Goal: Task Accomplishment & Management: Use online tool/utility

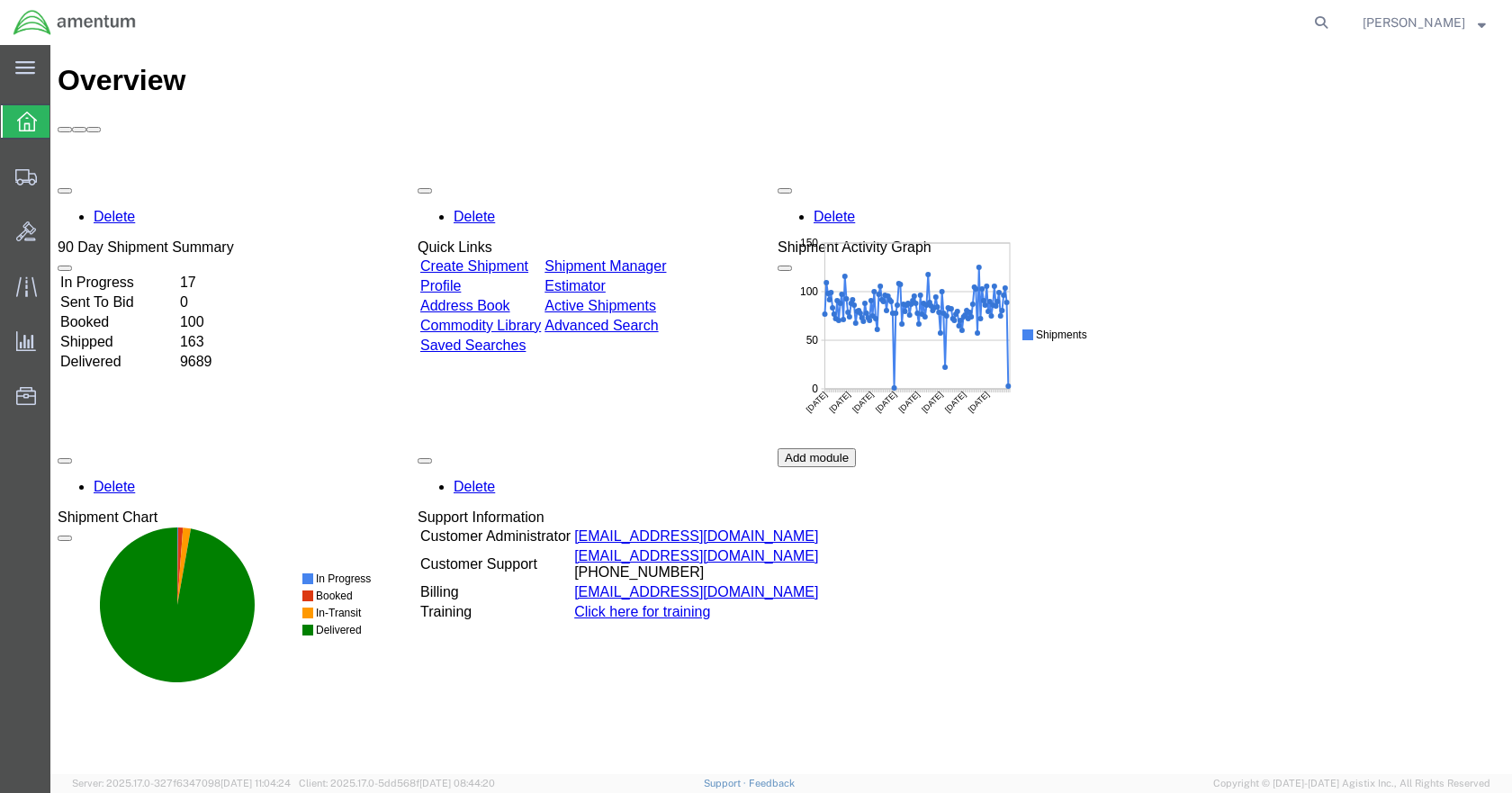
click at [1152, 22] on agx-global-search at bounding box center [1049, 22] width 576 height 45
click at [1333, 23] on icon at bounding box center [1321, 22] width 25 height 25
paste input "[PERSON_NAME][EMAIL_ADDRESS][PERSON_NAME][DOMAIN_NAME]"
type input "w"
paste input "DCO-25231-167022"
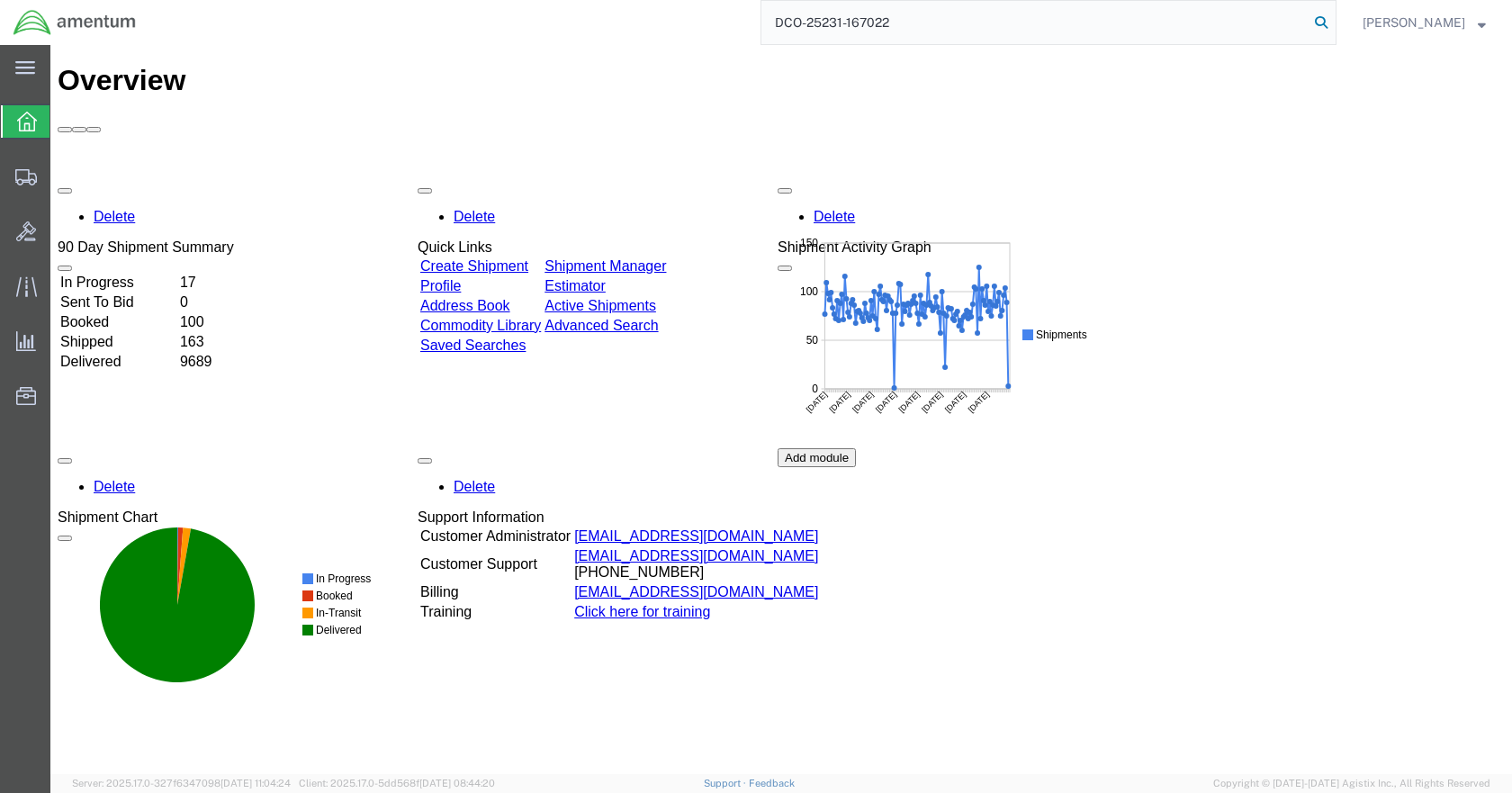
click at [1334, 22] on icon at bounding box center [1321, 22] width 25 height 25
type input "DCO-25231-167022"
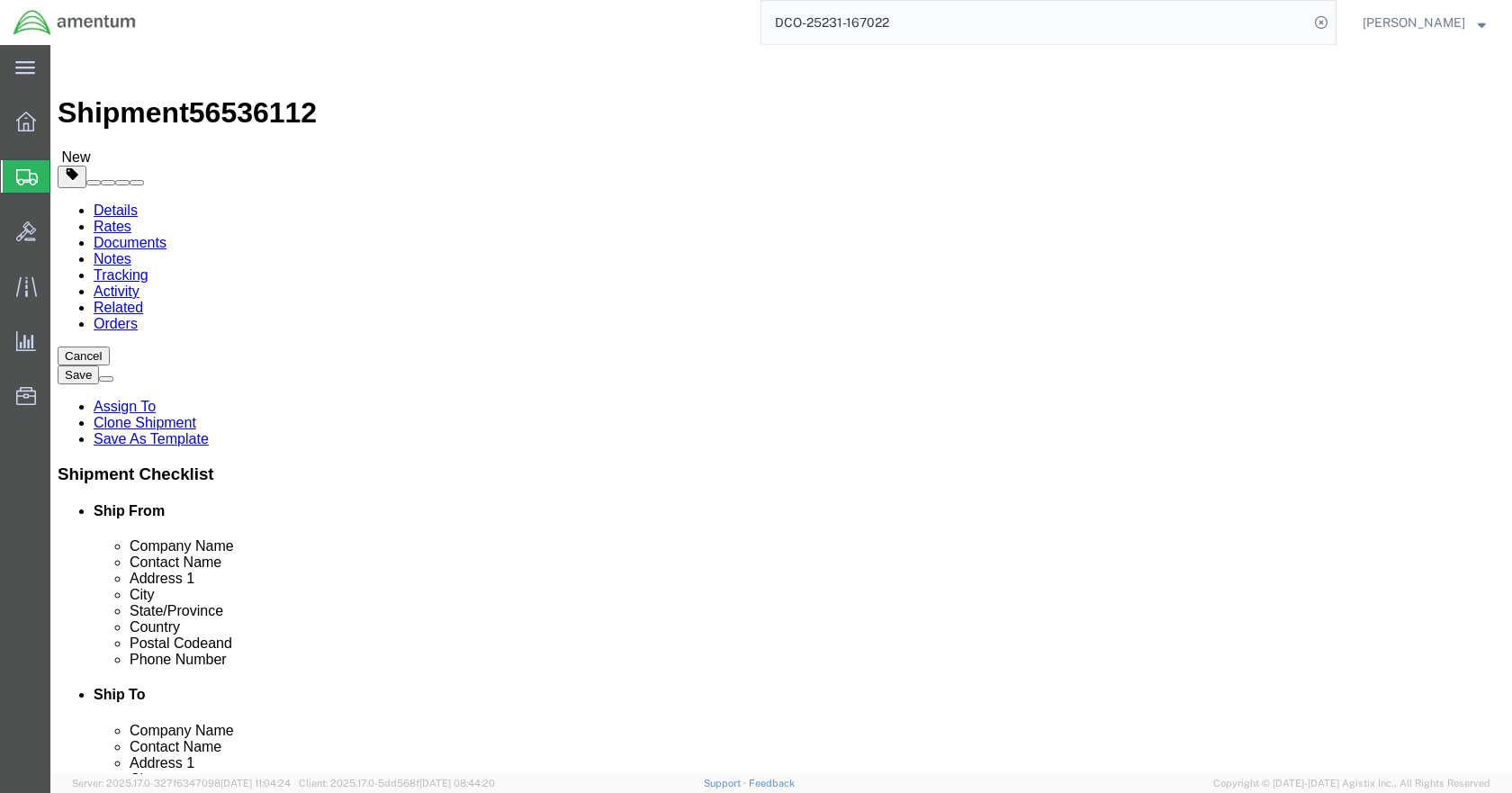
select select "49921"
select select
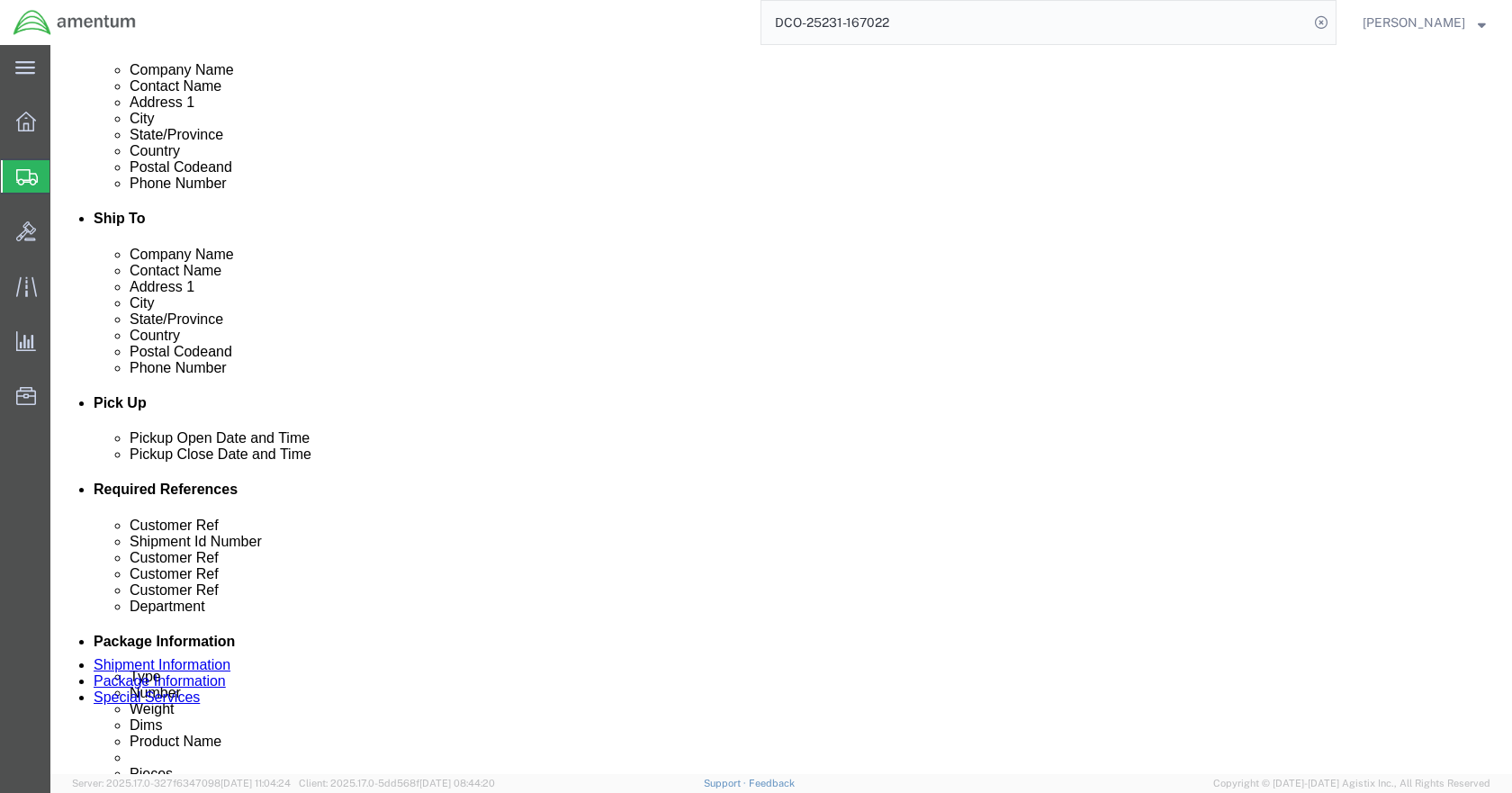
scroll to position [540, 0]
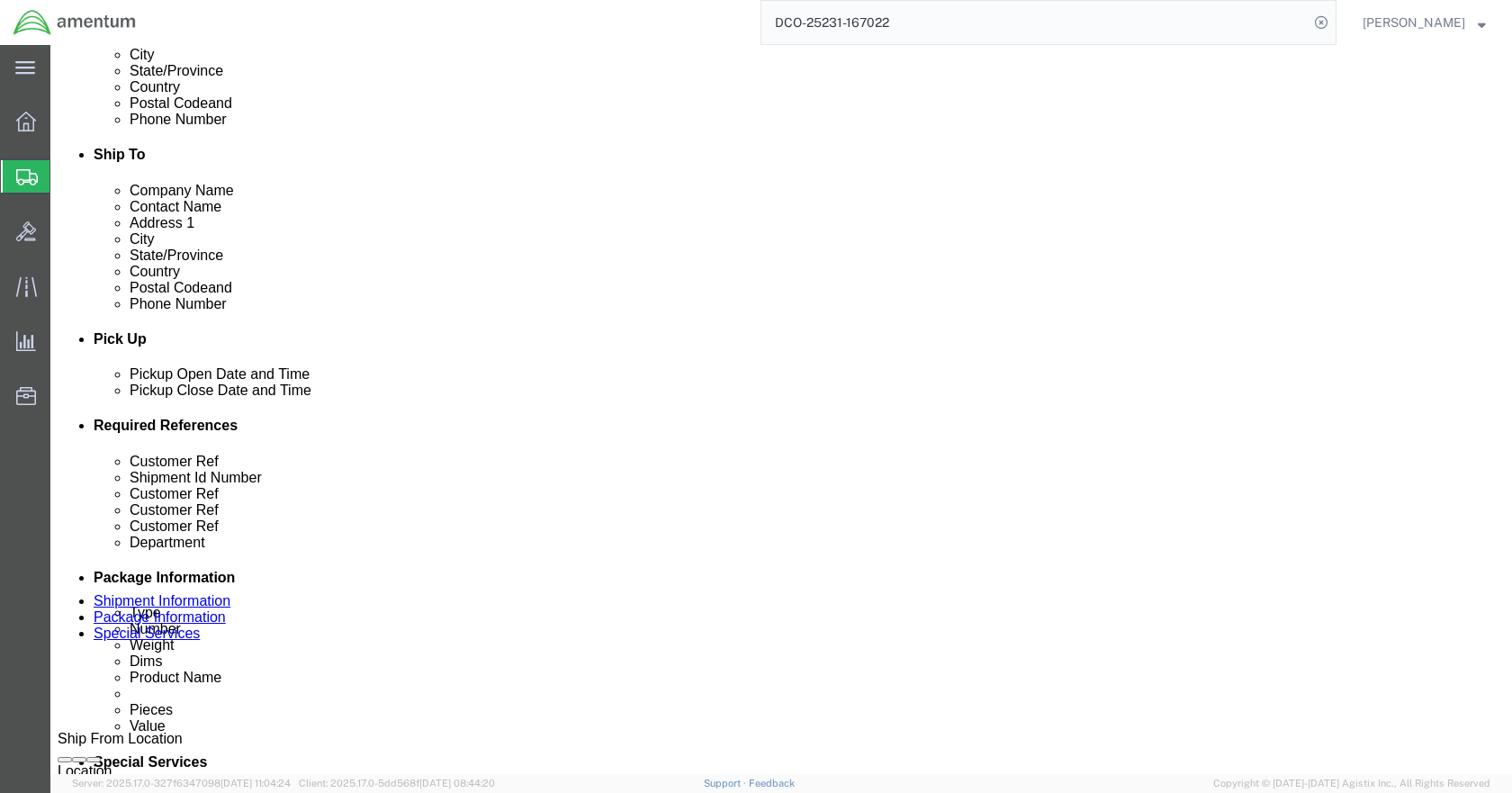
click icon
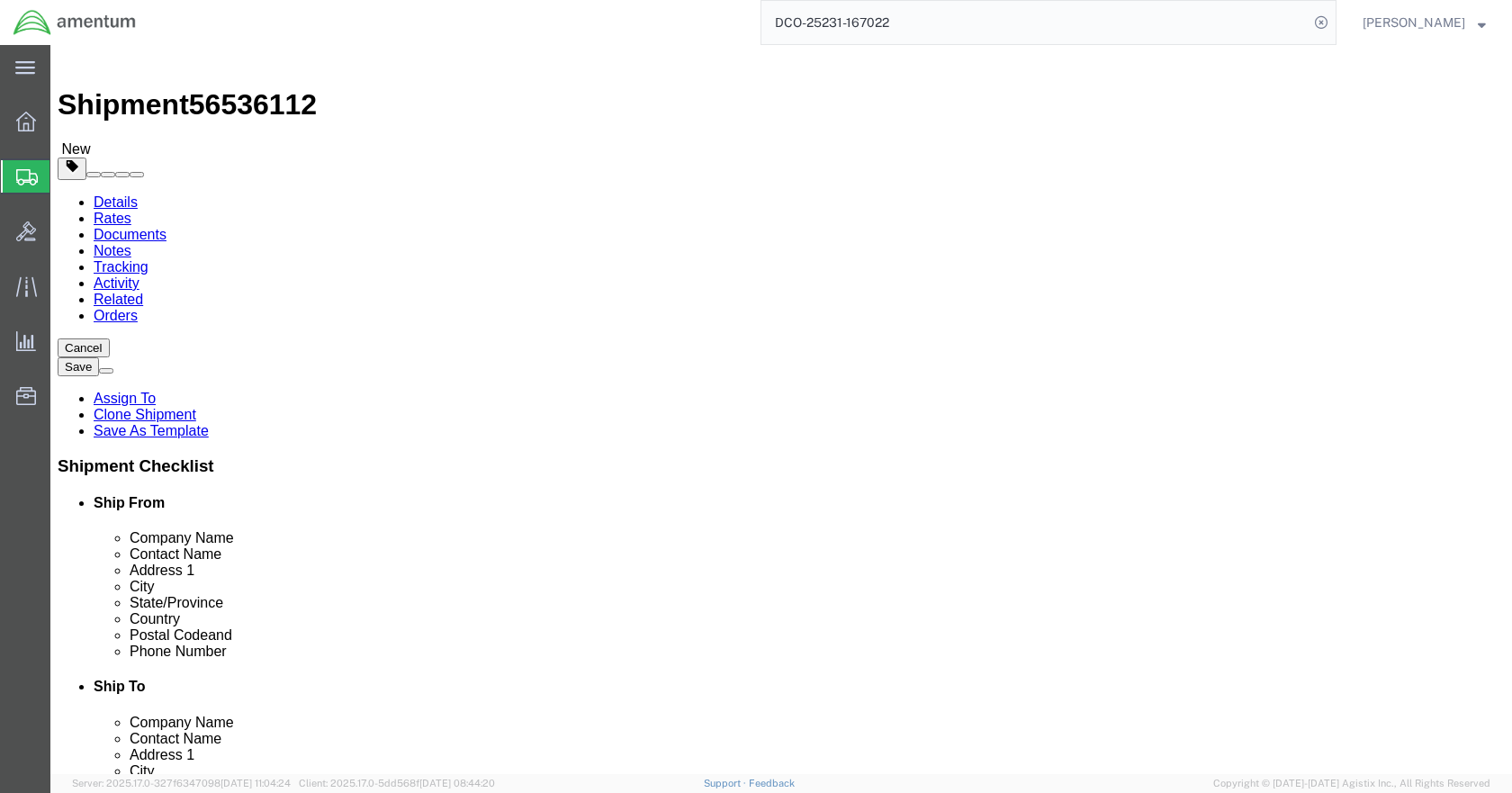
click dd "1253.10 USD"
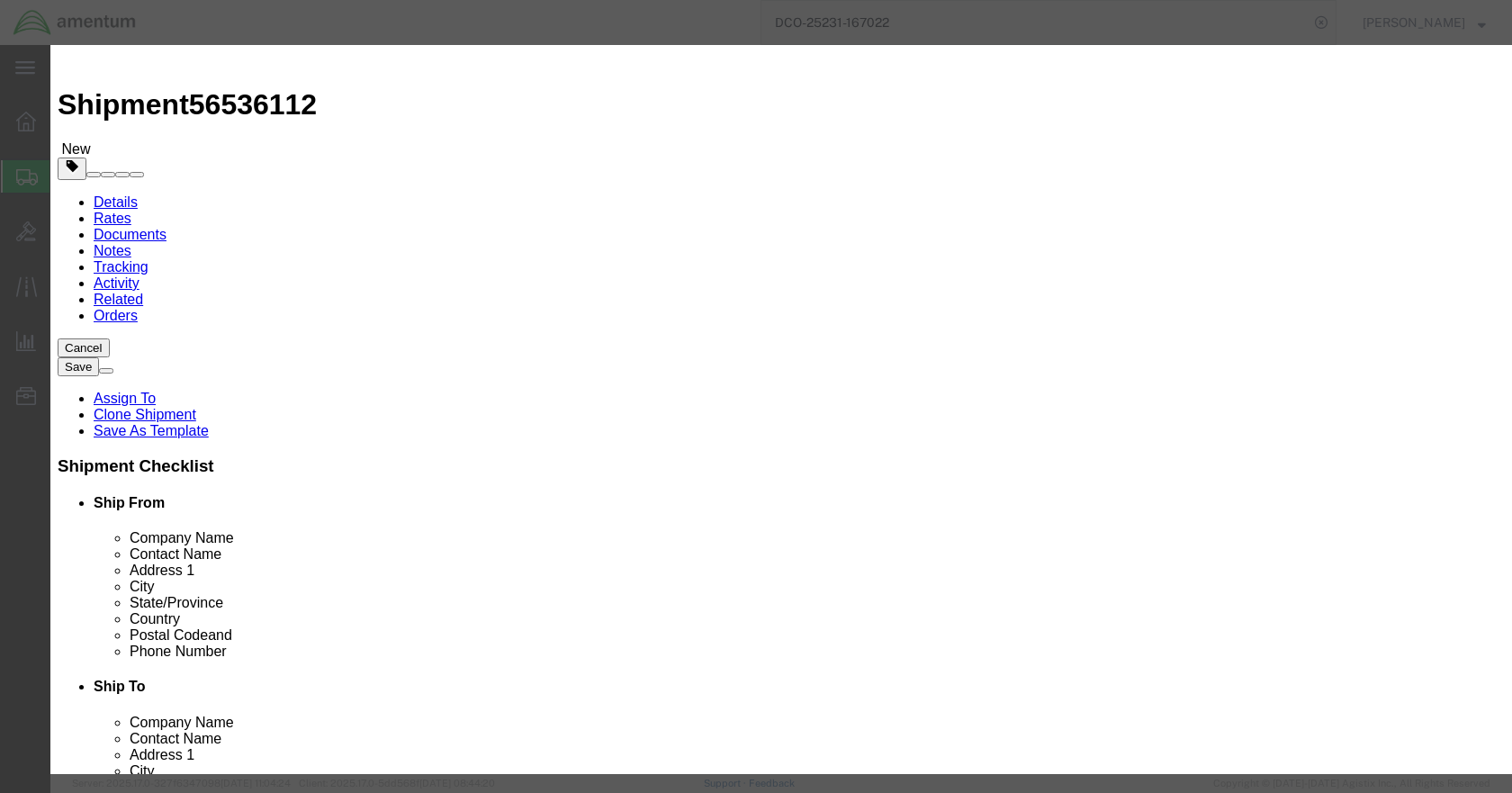
click input "1253.10"
type input "1"
type input "12000"
drag, startPoint x: 483, startPoint y: 328, endPoint x: 394, endPoint y: 325, distance: 89.1
click div "SKU MSF300"
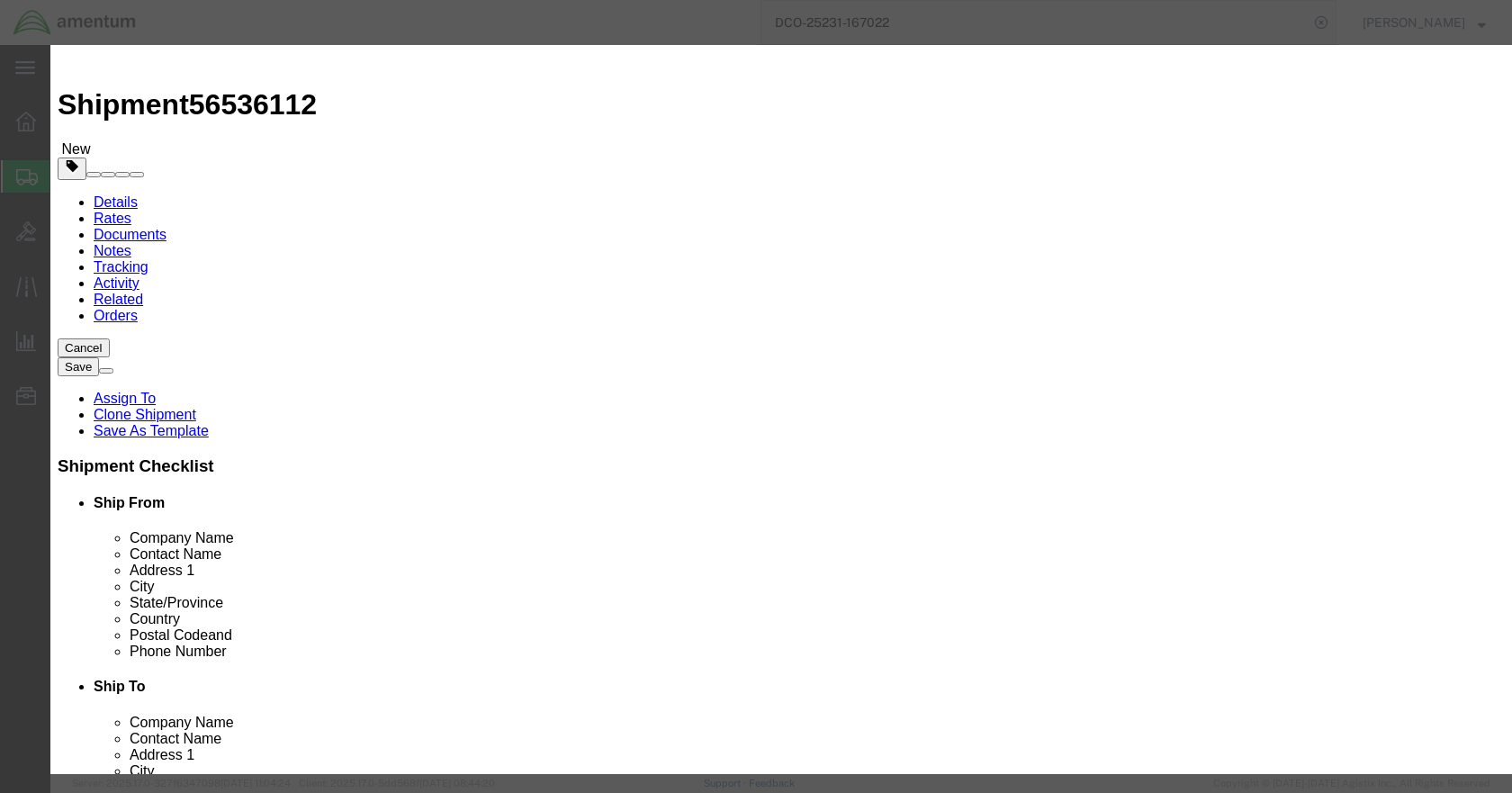
click button "Save & Close"
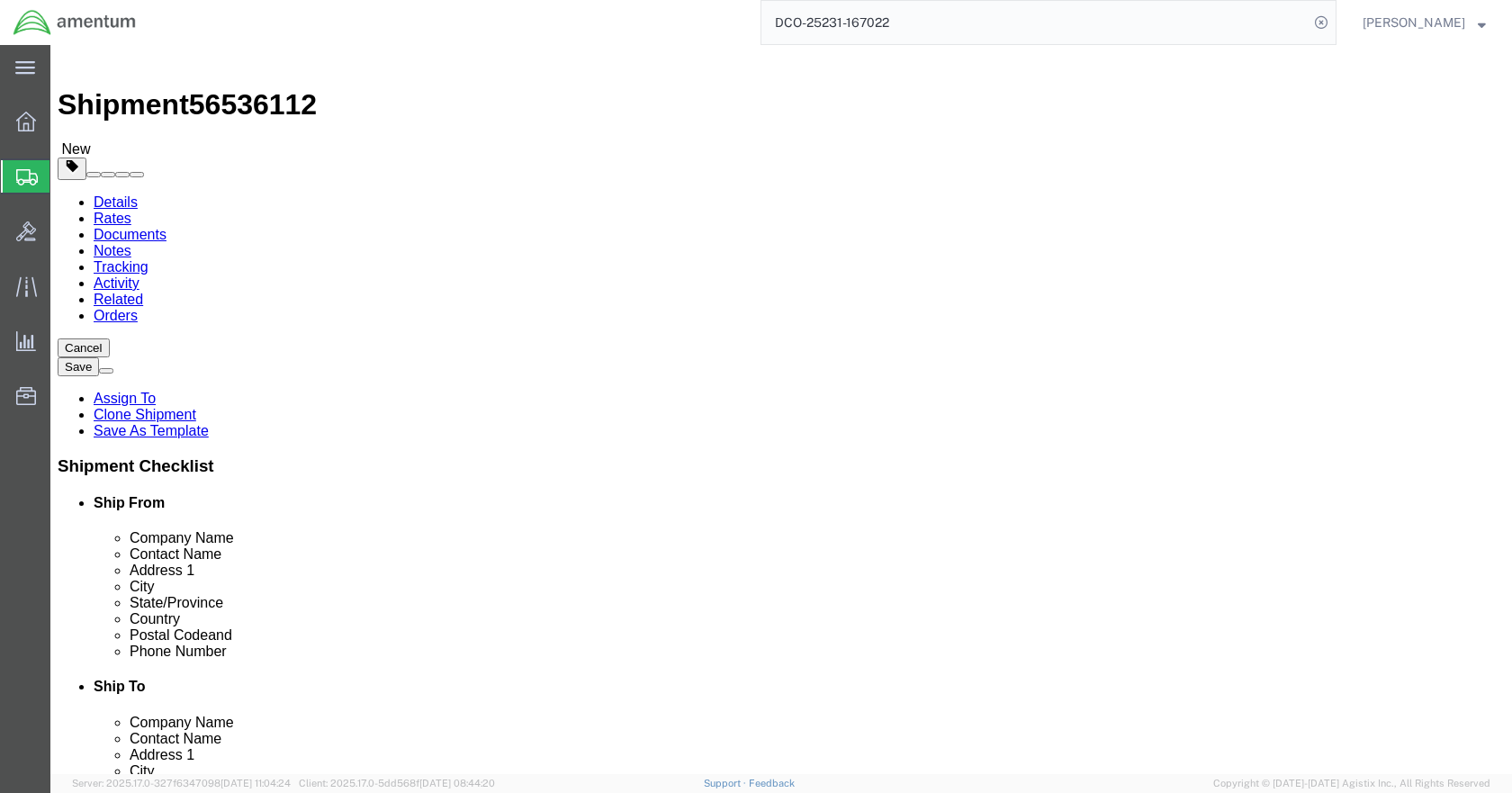
click button "Rate Shipment"
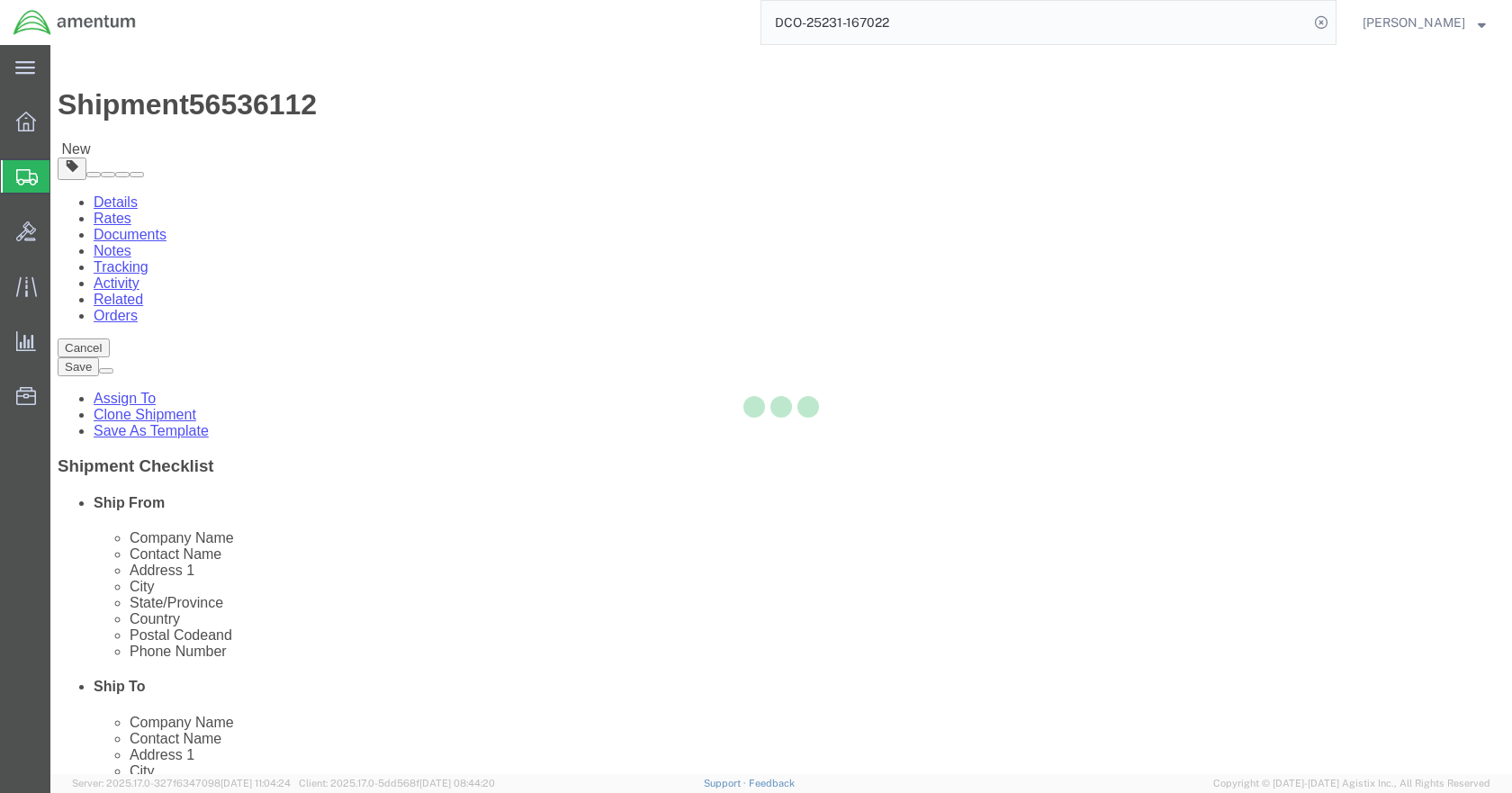
select select "49921"
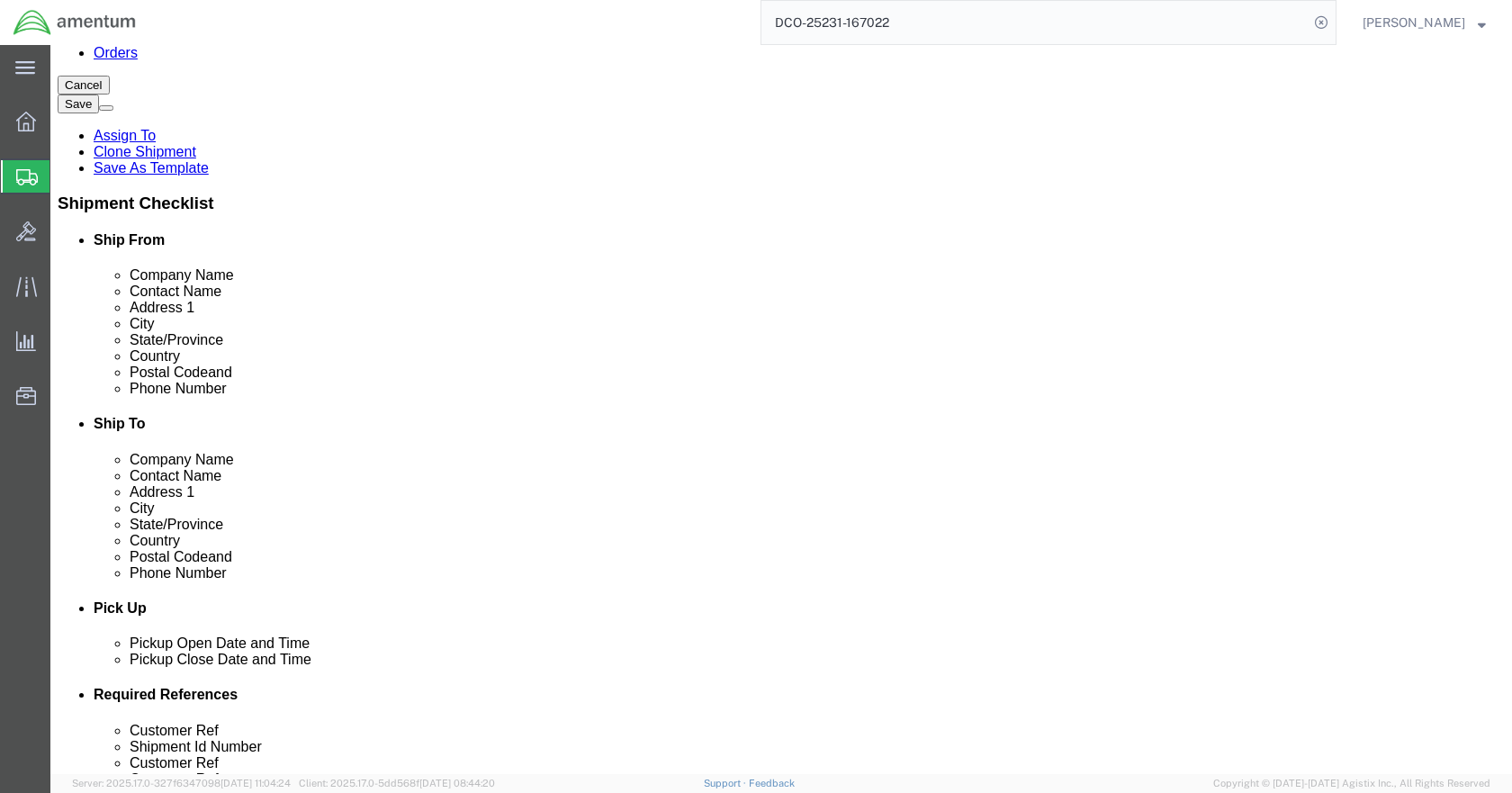
scroll to position [278, 0]
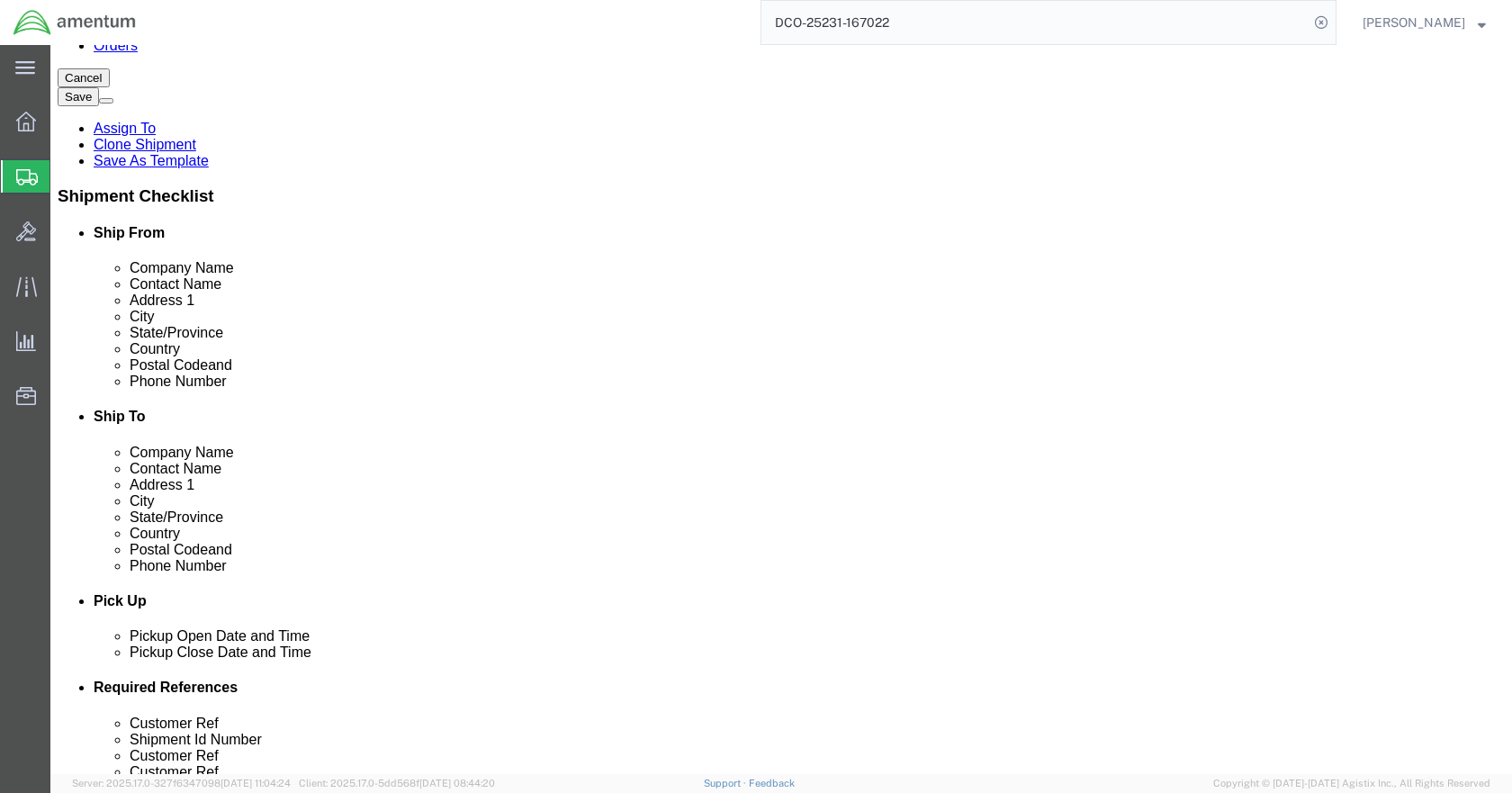
click input "404.767.5800"
type input "4047675800"
click button "Rate Shipment"
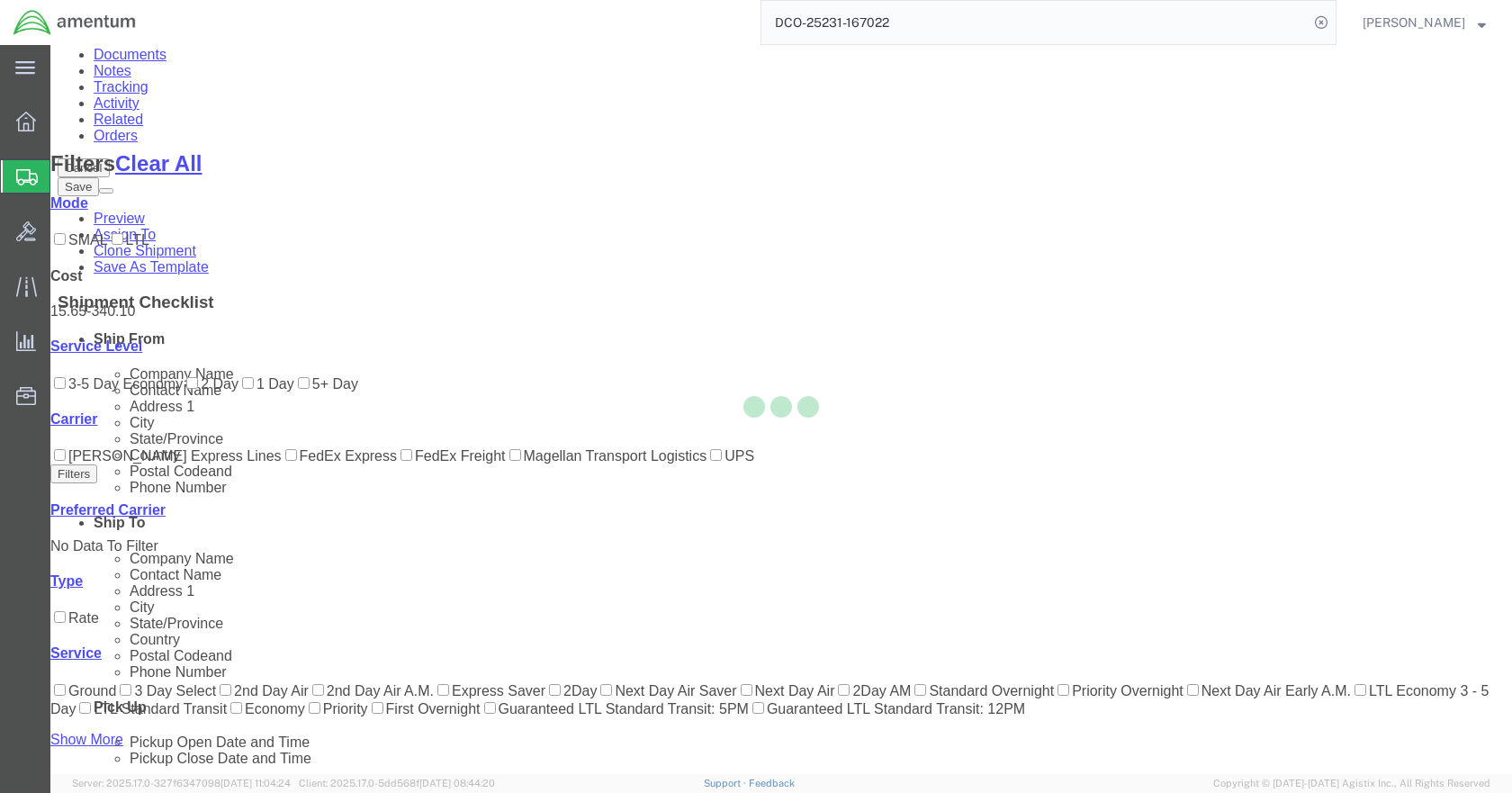
scroll to position [0, 0]
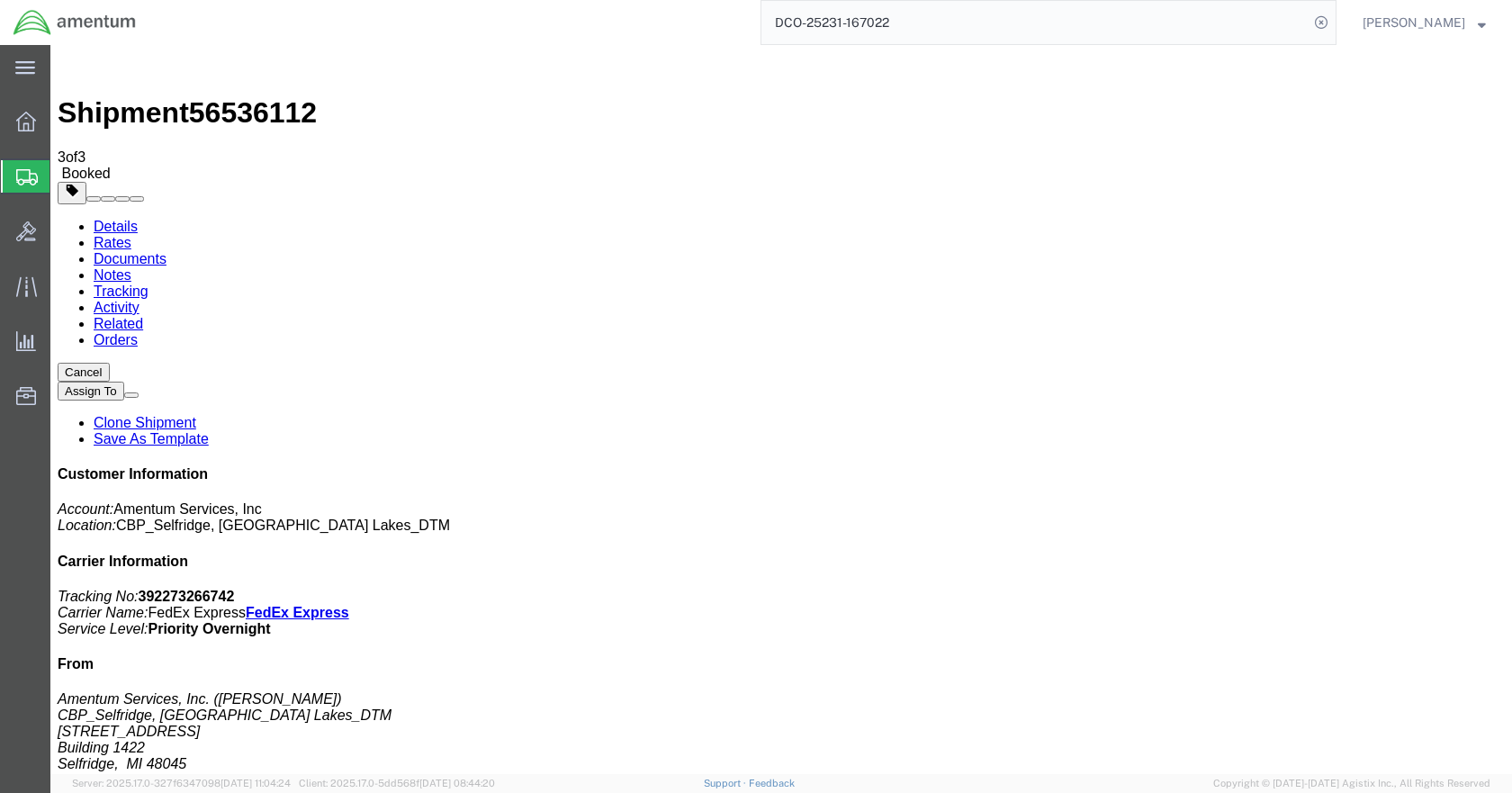
drag, startPoint x: 638, startPoint y: 324, endPoint x: 573, endPoint y: 377, distance: 83.9
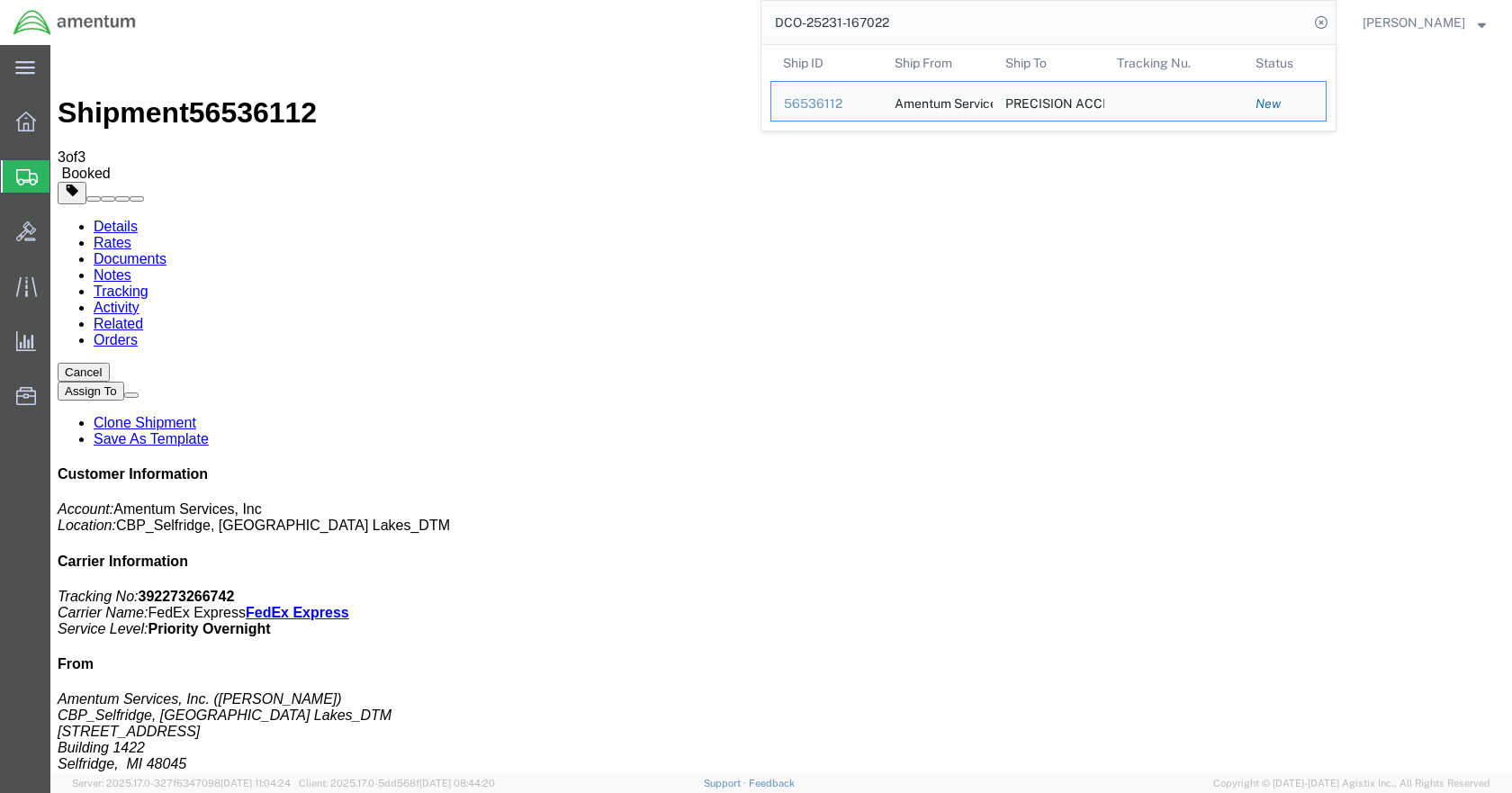
click at [913, 25] on input "DCO-25231-167022" at bounding box center [1035, 22] width 547 height 43
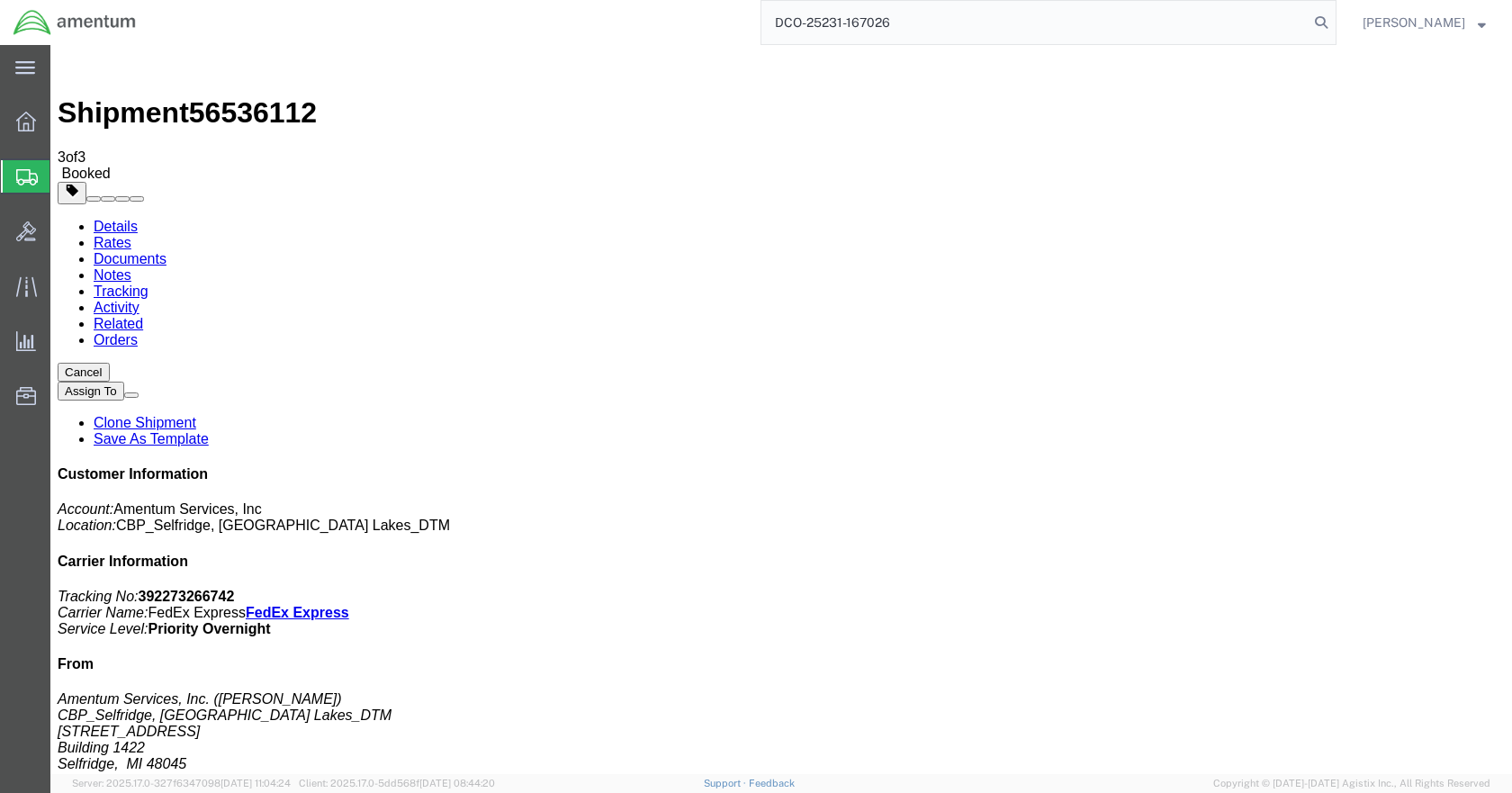
type input "DCO-25231-167026"
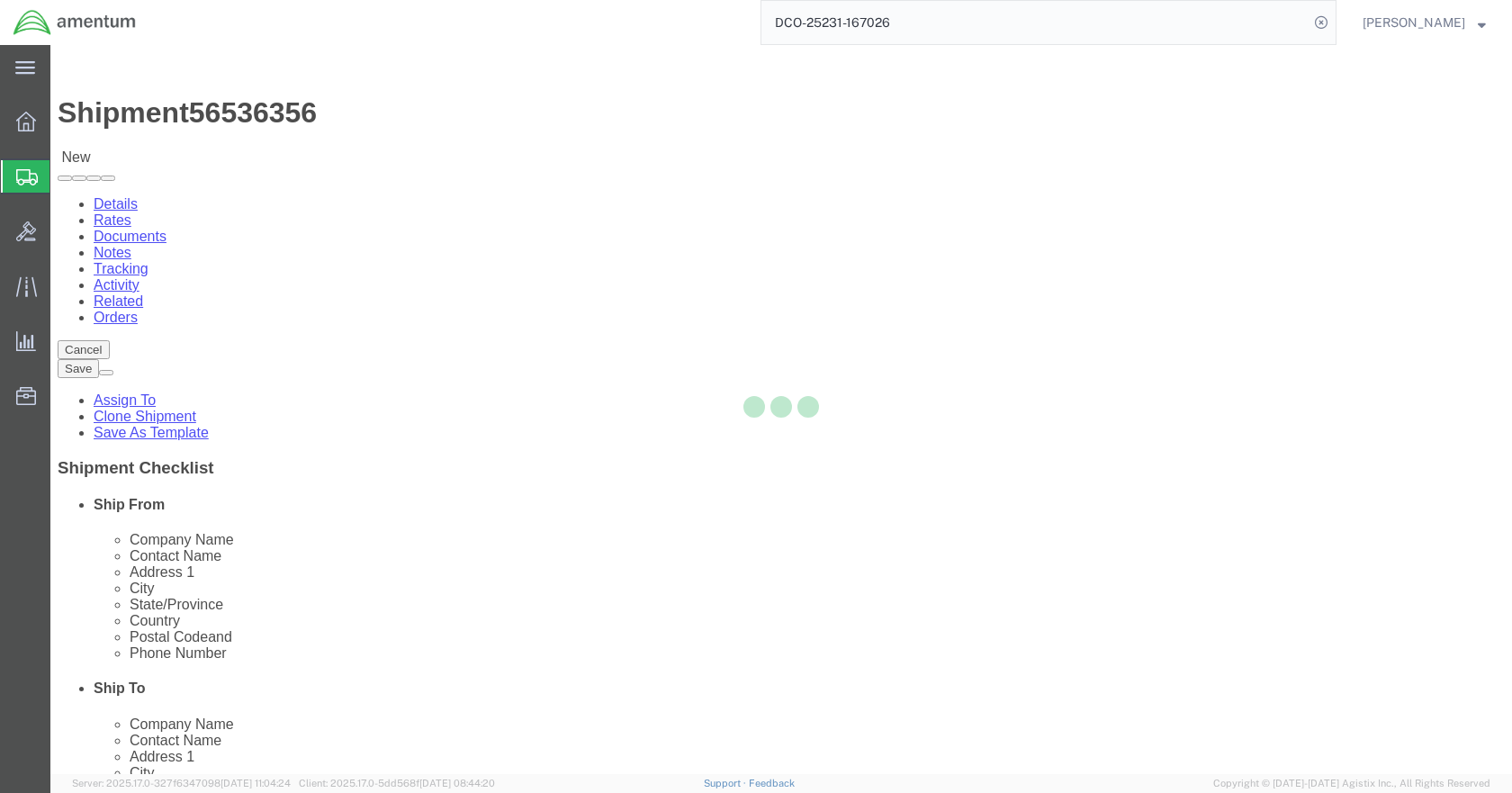
select select "49921"
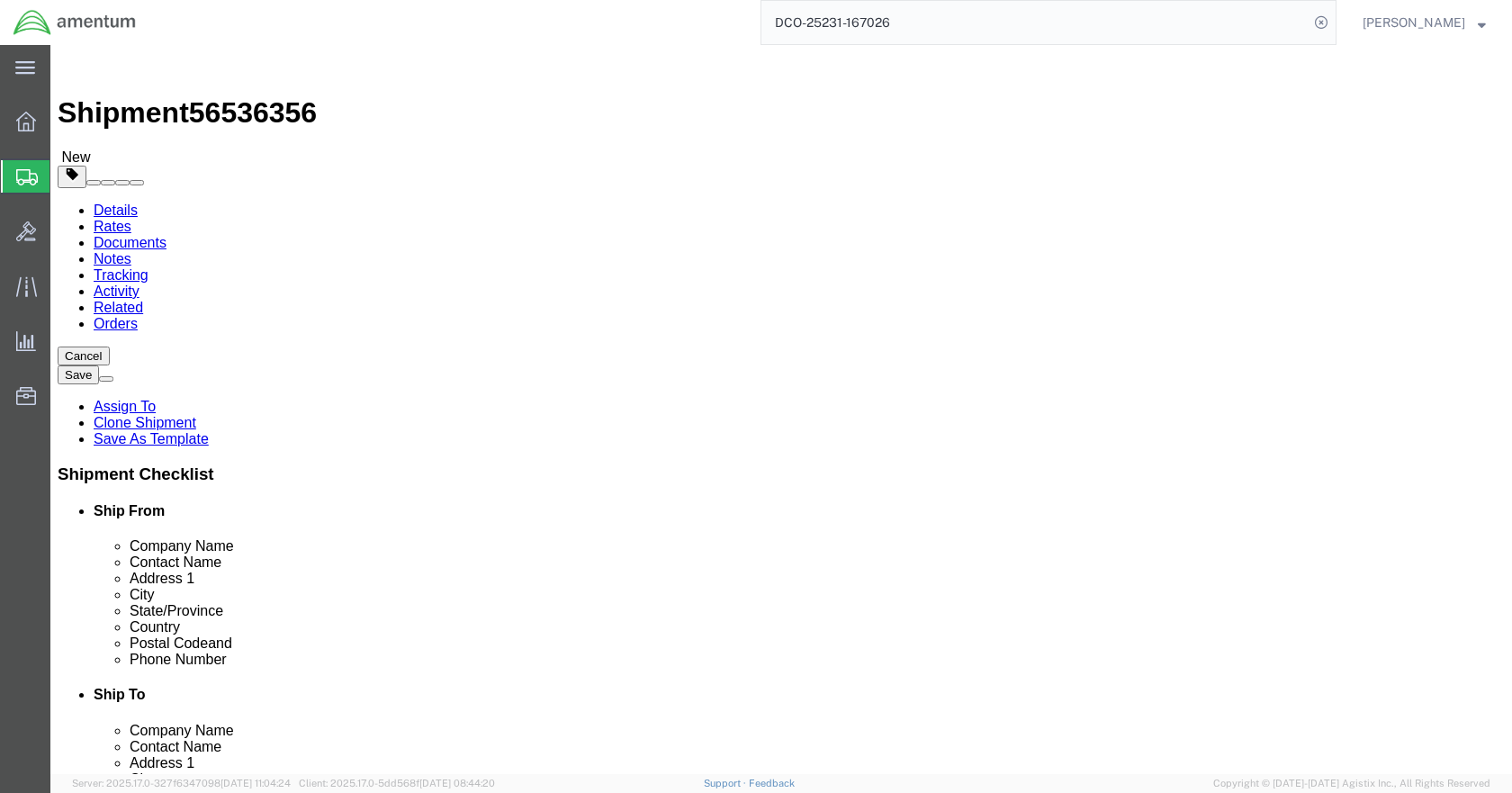
drag, startPoint x: 837, startPoint y: 612, endPoint x: 846, endPoint y: 637, distance: 26.6
click input "404.767.5800"
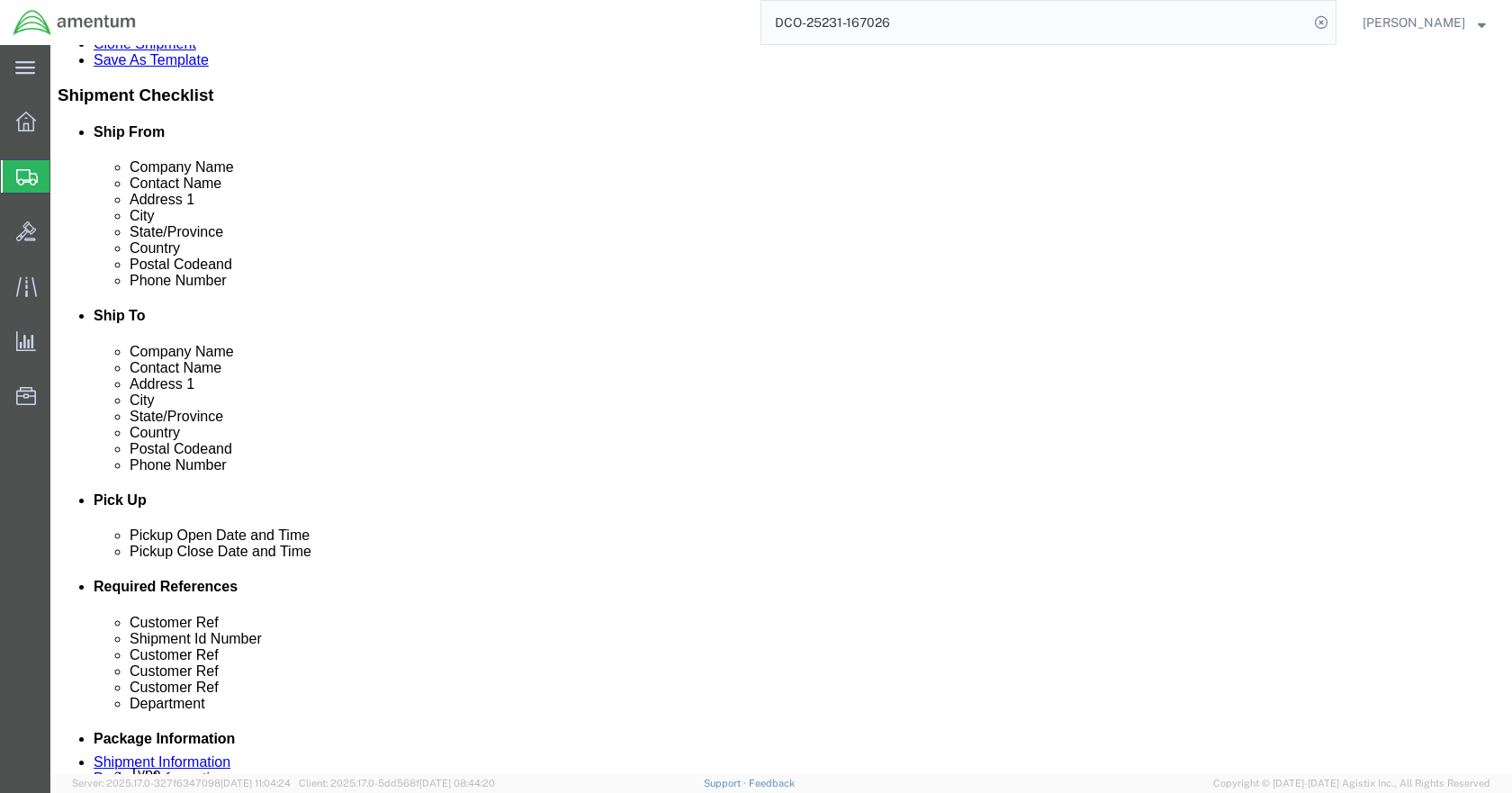
scroll to position [270, 0]
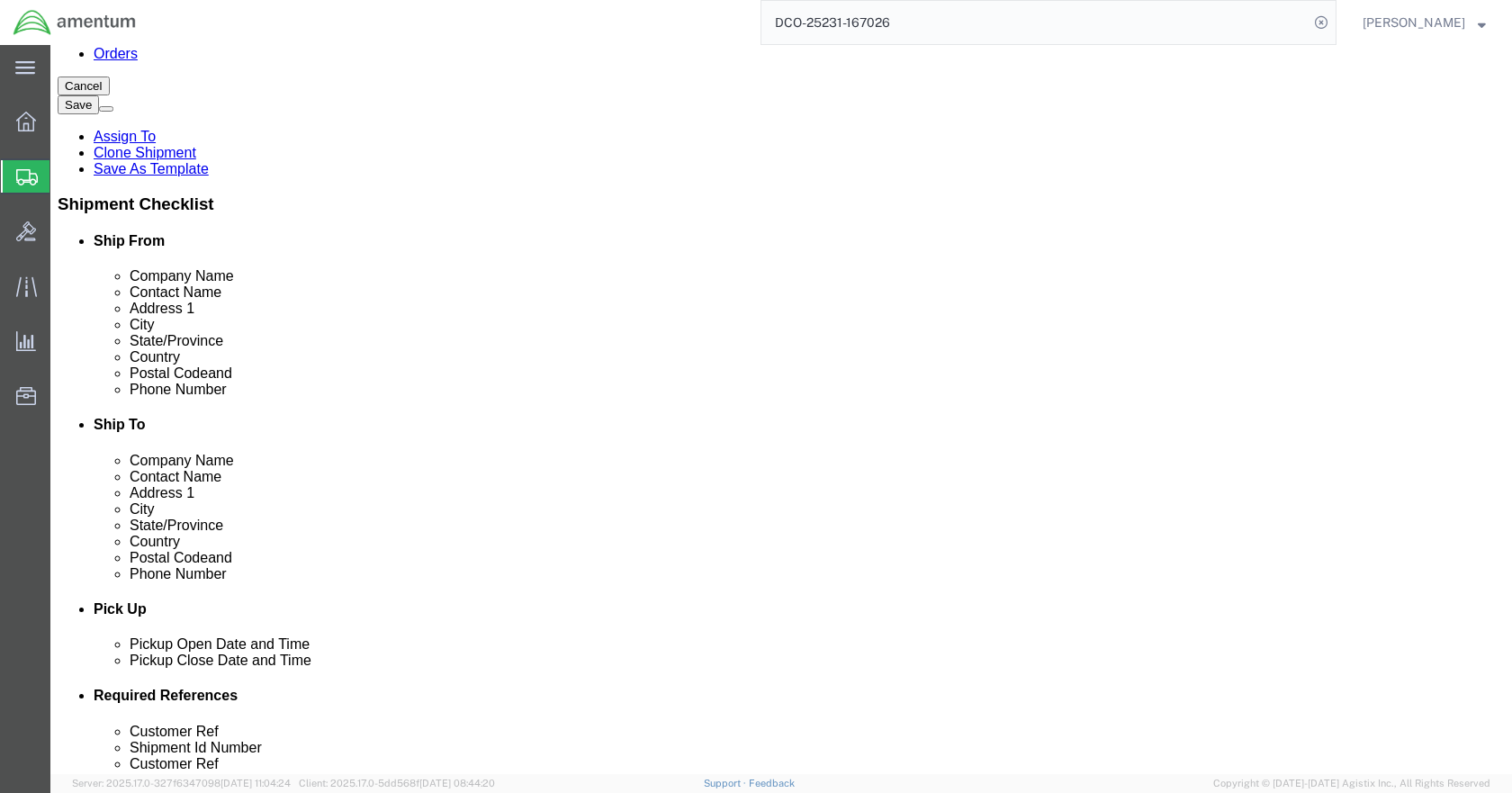
type input "4047675800"
click icon
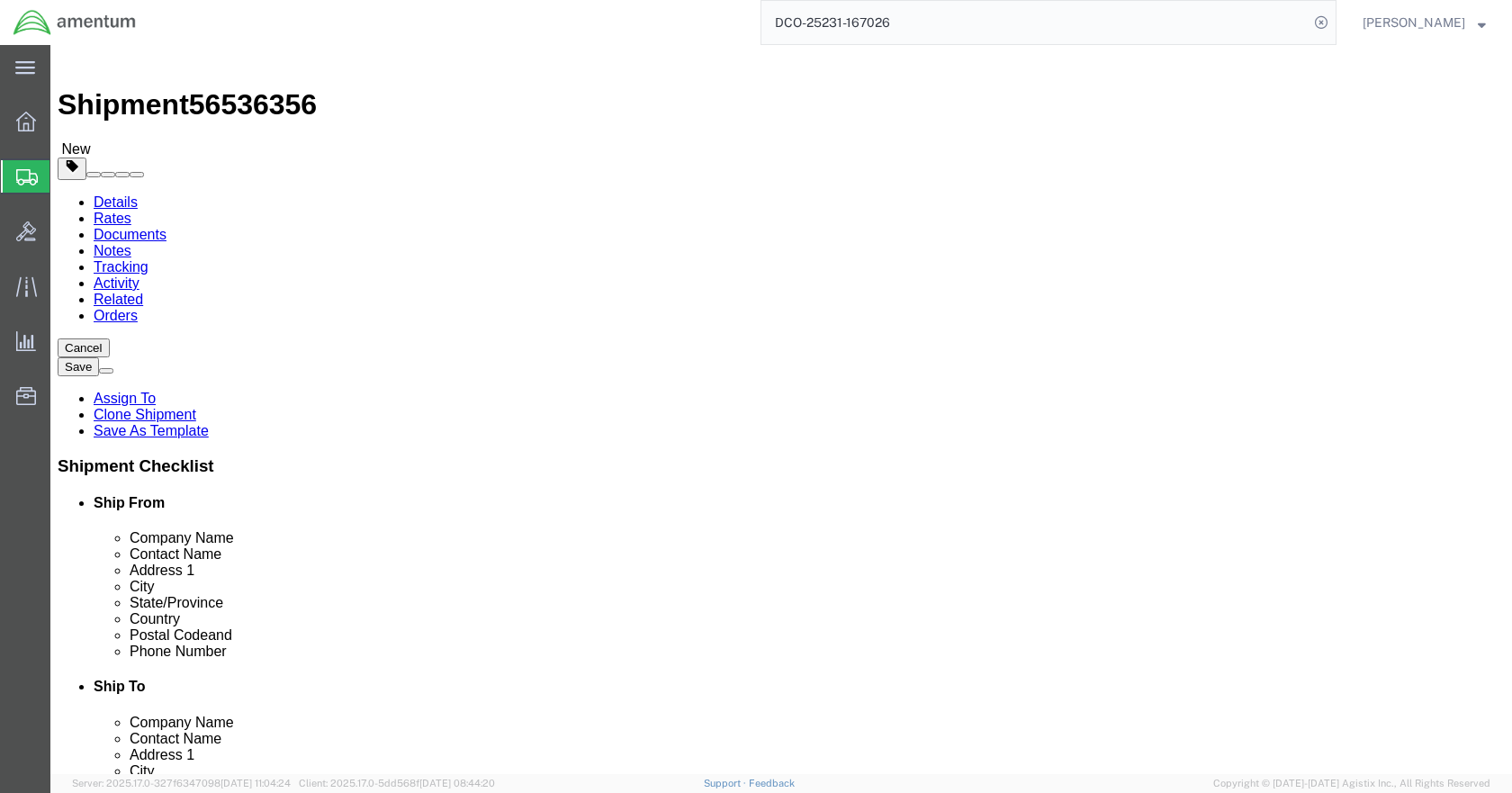
click dd "884.10 USD"
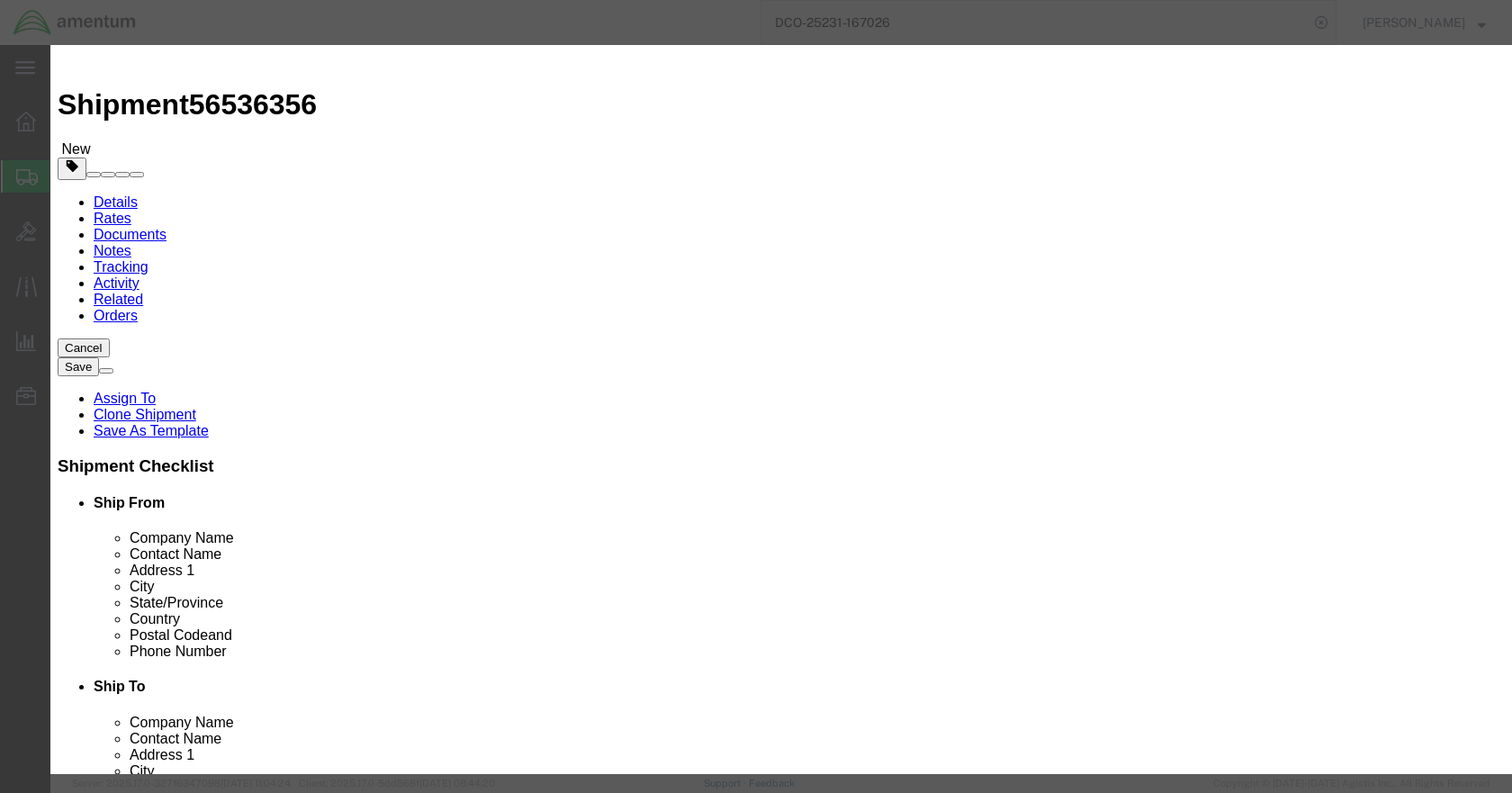
click input "884.10"
type input "9000"
select select "USD"
click button "Save & Close"
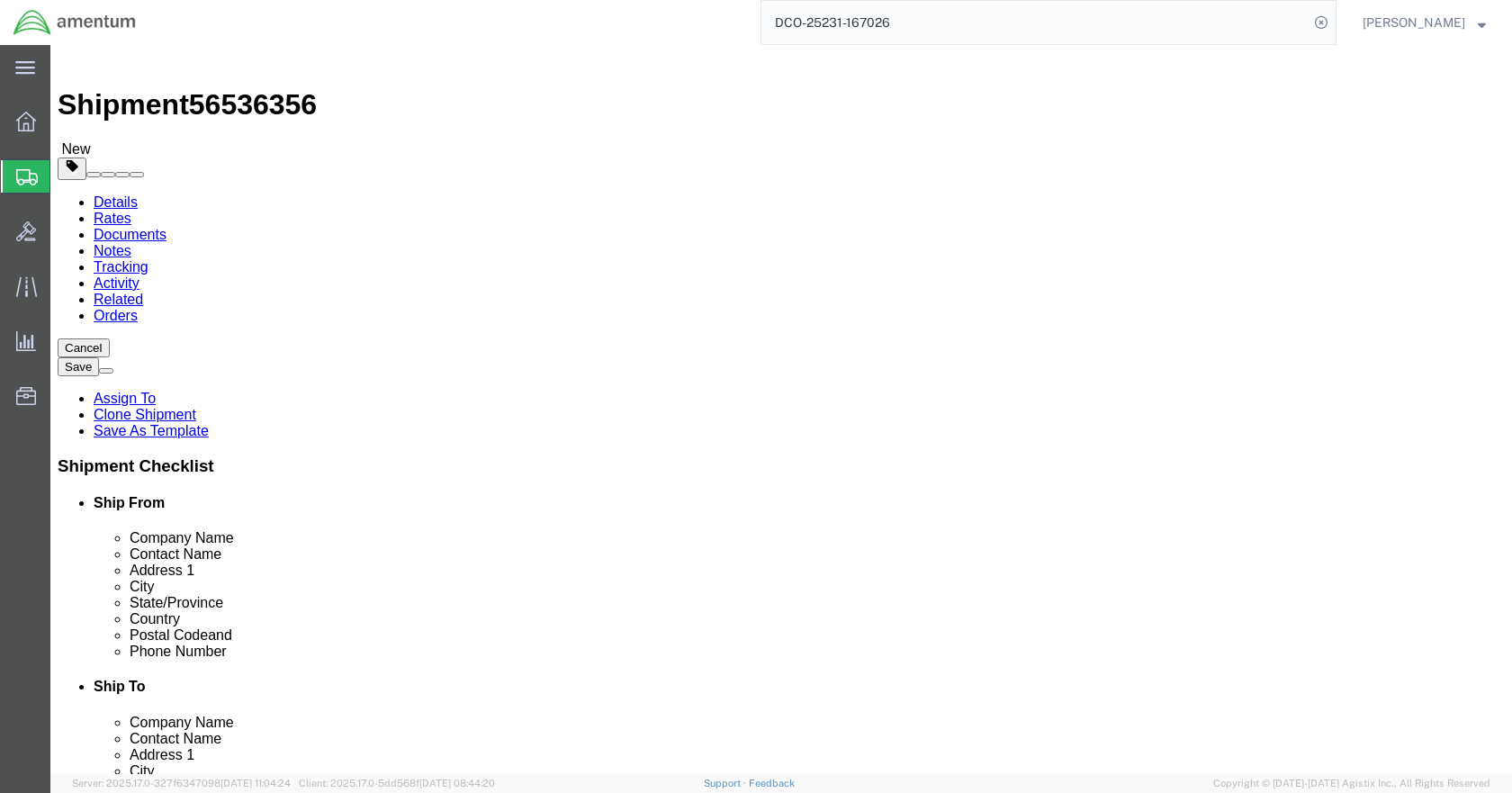
drag, startPoint x: 1160, startPoint y: 696, endPoint x: 1146, endPoint y: 690, distance: 15.2
click button "Rate Shipment"
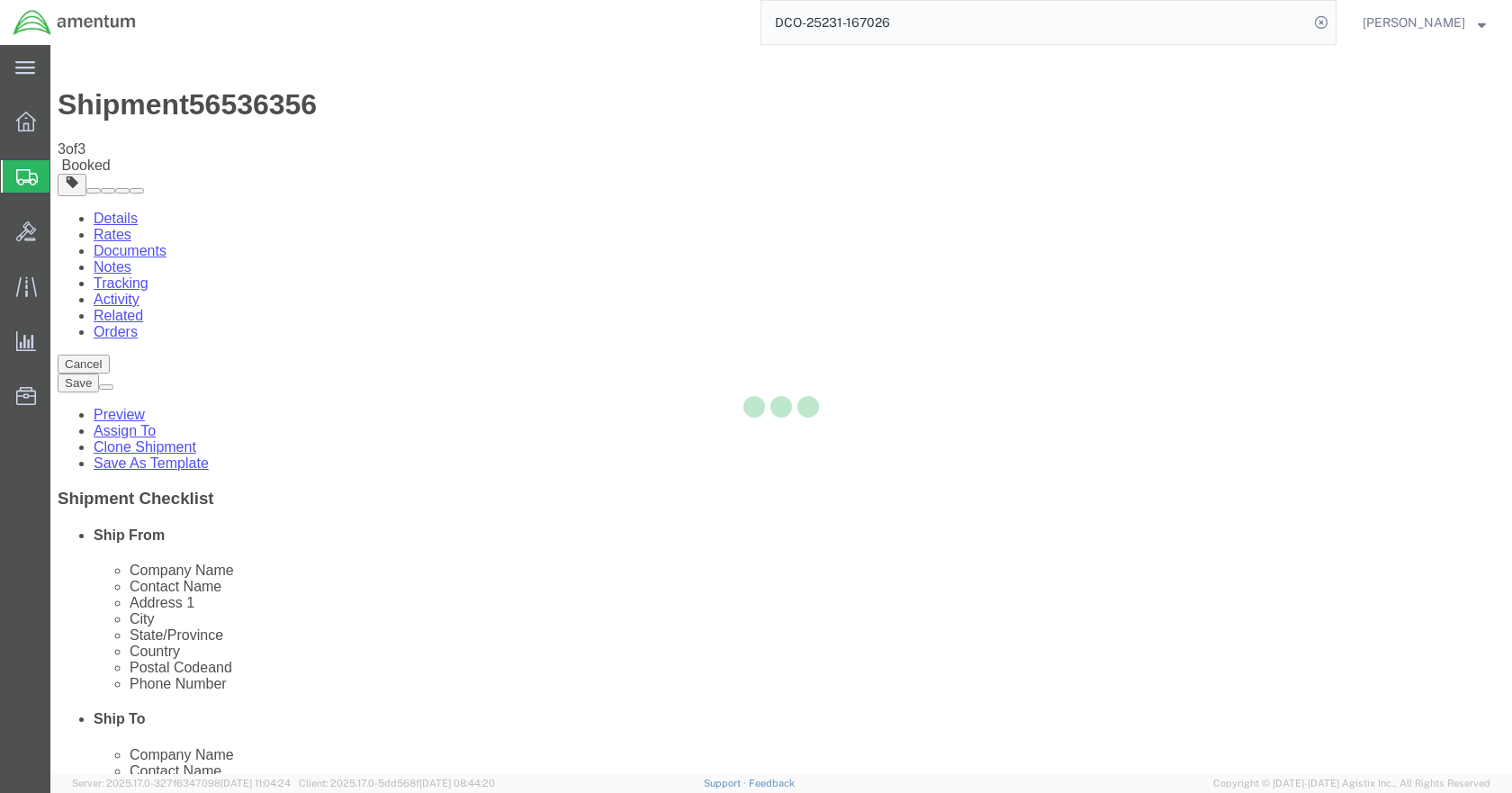
scroll to position [0, 0]
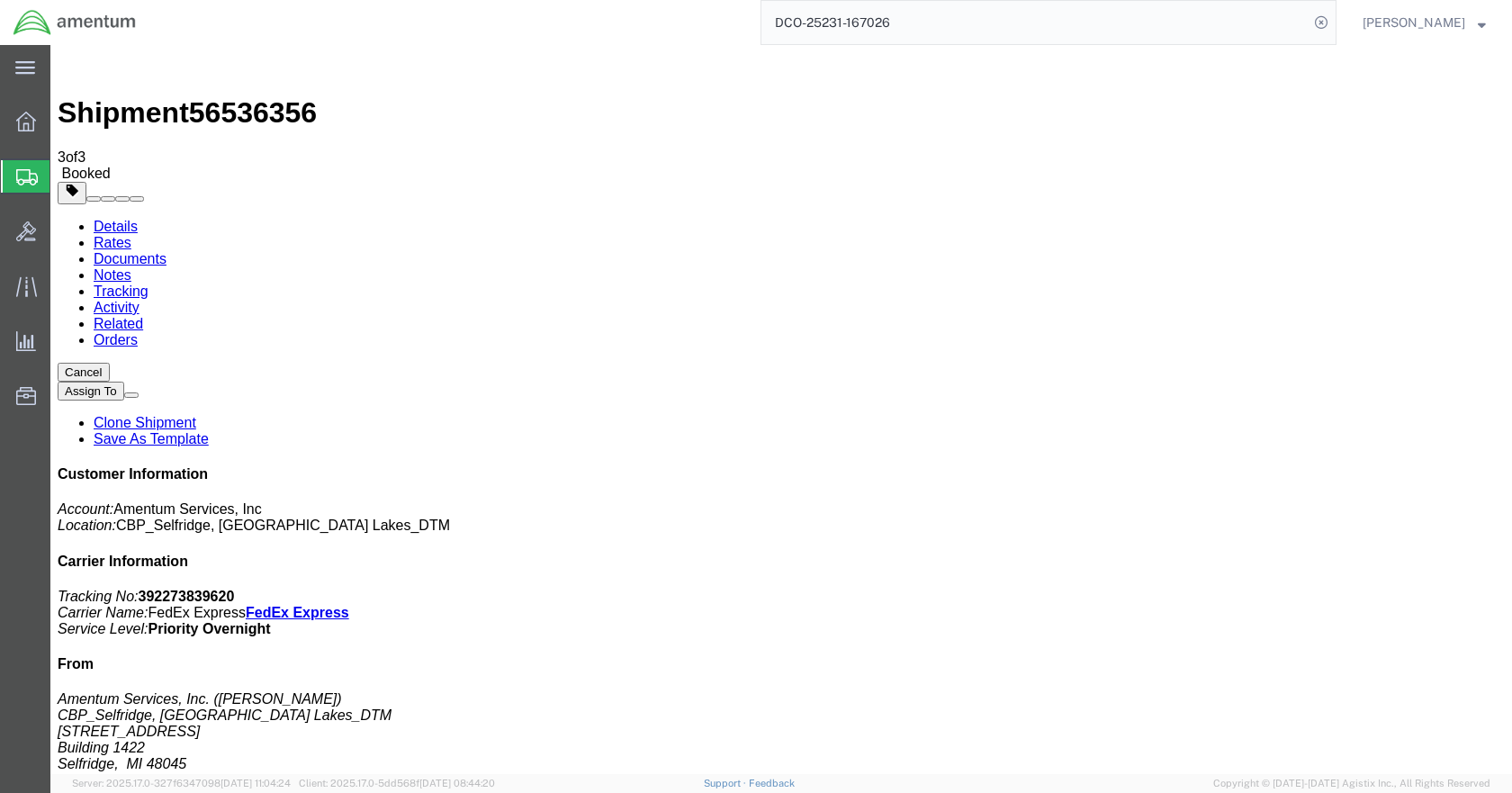
drag, startPoint x: 636, startPoint y: 322, endPoint x: 618, endPoint y: 391, distance: 71.3
